Goal: Task Accomplishment & Management: Manage account settings

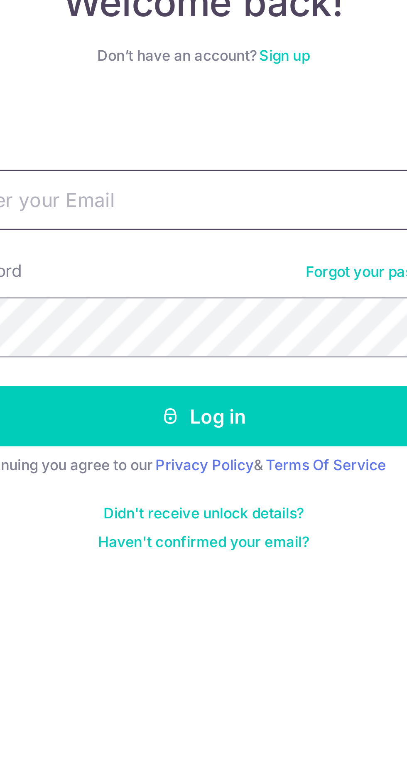
click at [216, 135] on input "Email" at bounding box center [203, 132] width 179 height 21
type input "[EMAIL_ADDRESS][DOMAIN_NAME]"
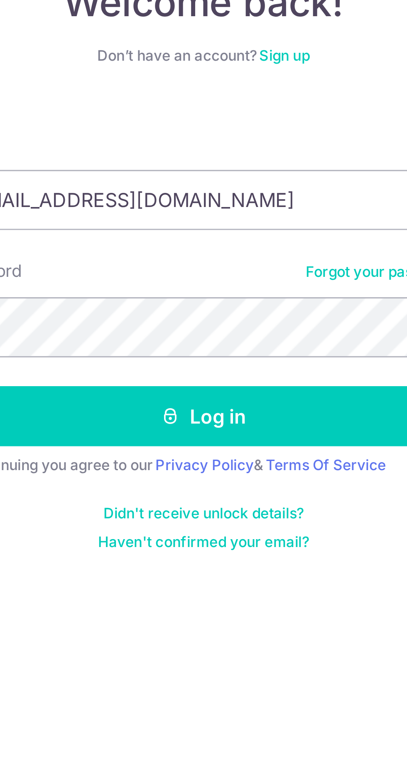
click at [114, 197] on button "Log in" at bounding box center [203, 207] width 179 height 21
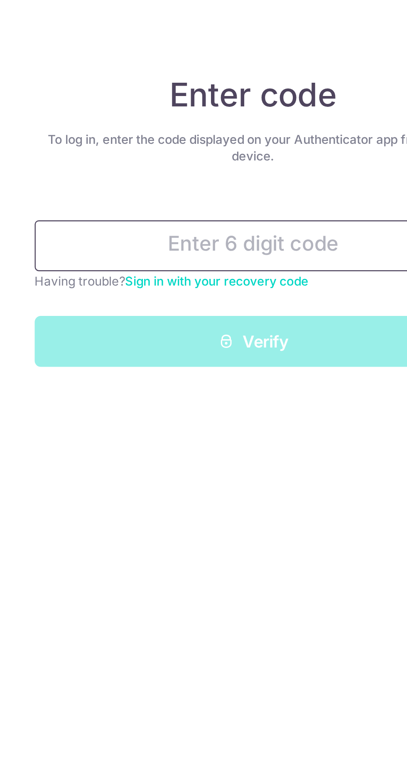
click at [218, 109] on input "text" at bounding box center [203, 108] width 179 height 21
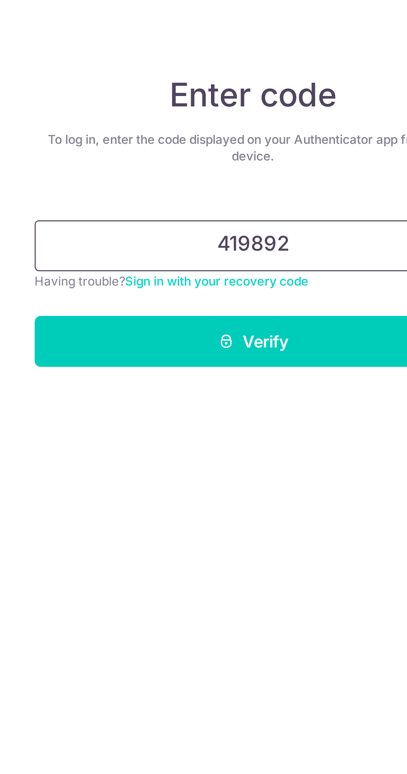
type input "419892"
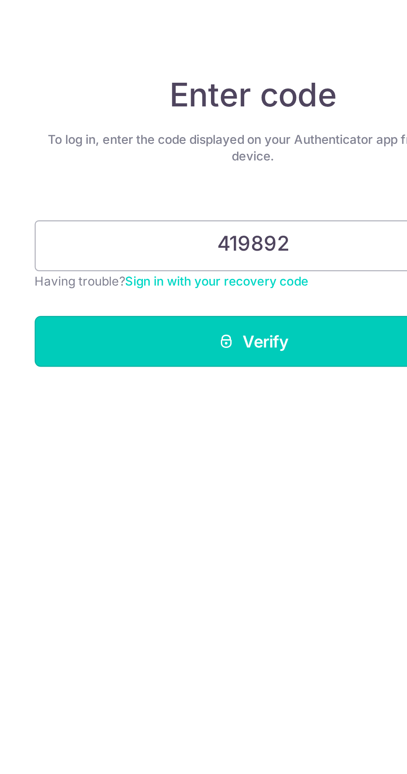
click at [240, 148] on button "Verify" at bounding box center [203, 148] width 179 height 21
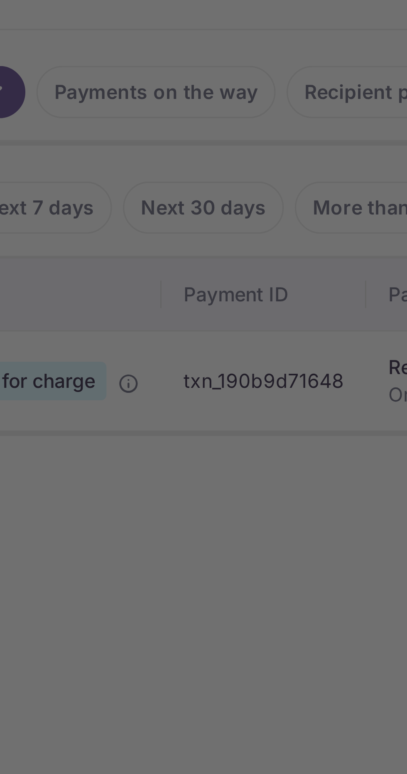
click at [92, 400] on div at bounding box center [205, 391] width 411 height 782
